Goal: Transaction & Acquisition: Purchase product/service

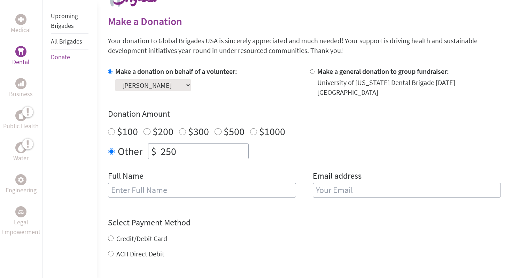
click at [173, 188] on input "text" at bounding box center [202, 190] width 188 height 15
type input "[PERSON_NAME]"
click at [331, 183] on input "email" at bounding box center [407, 190] width 188 height 15
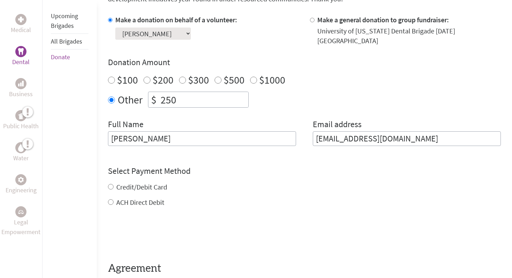
scroll to position [219, 0]
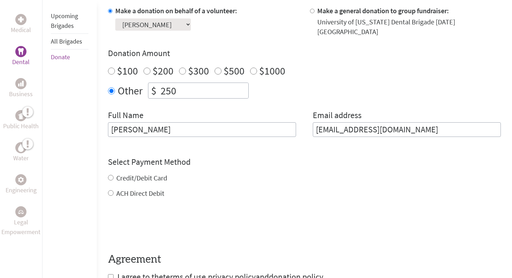
type input "[EMAIL_ADDRESS][DOMAIN_NAME]"
click at [127, 173] on div "Credit/Debit Card ACH Direct Debit" at bounding box center [304, 185] width 393 height 25
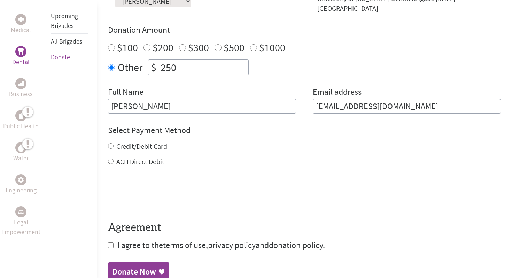
scroll to position [249, 0]
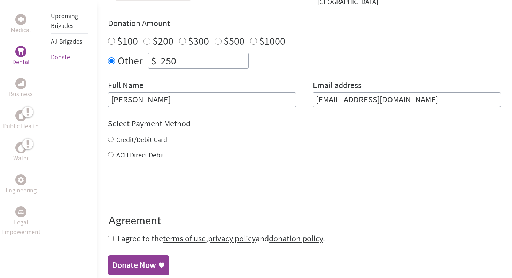
click at [110, 136] on input "Credit/Debit Card" at bounding box center [111, 139] width 6 height 6
radio input "true"
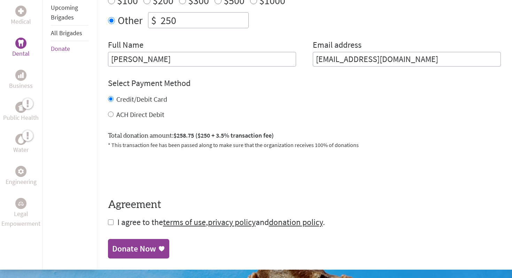
scroll to position [305, 0]
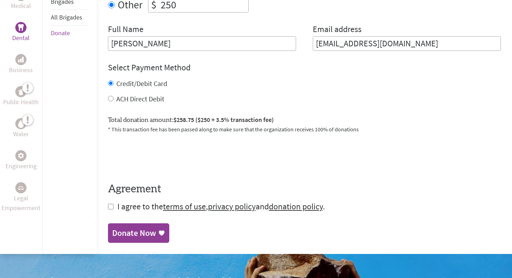
click at [111, 204] on input "checkbox" at bounding box center [111, 207] width 6 height 6
checkbox input "true"
click at [127, 224] on link "Donate Now" at bounding box center [138, 233] width 61 height 19
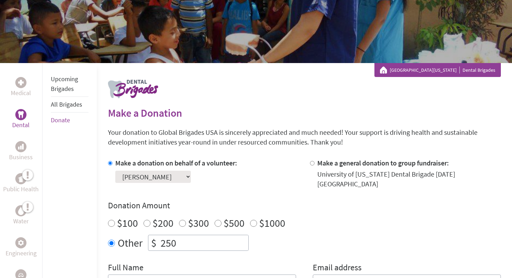
scroll to position [84, 0]
